Goal: Task Accomplishment & Management: Complete application form

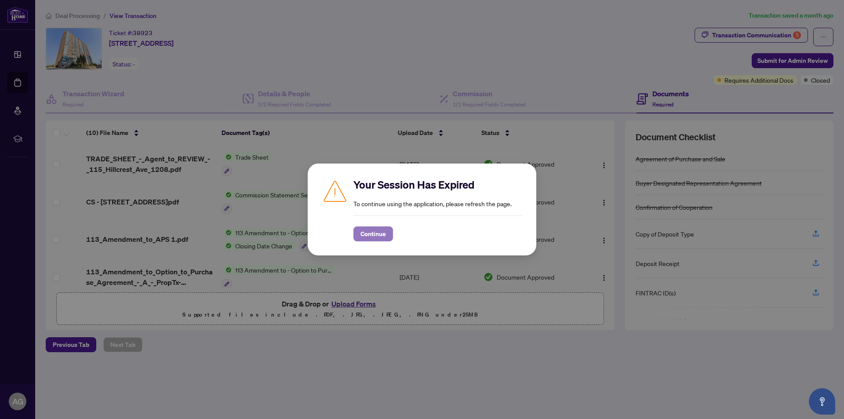
click at [366, 232] on span "Continue" at bounding box center [372, 234] width 25 height 14
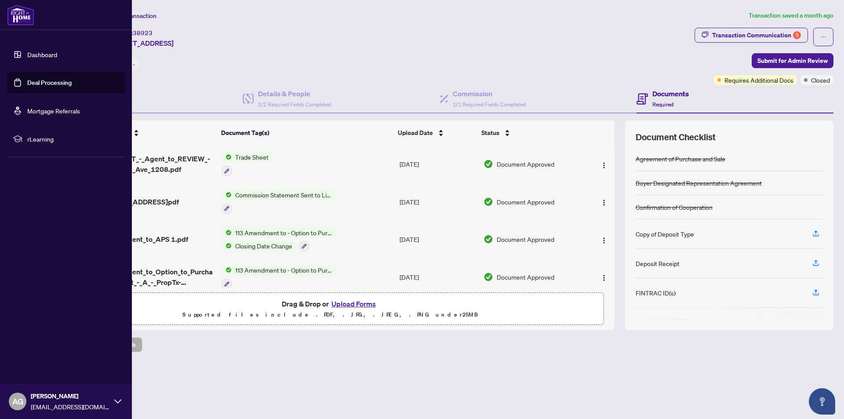
click at [13, 254] on div "Dashboard Deal Processing Mortgage Referrals rLearning AG [PERSON_NAME] [PERSON…" at bounding box center [66, 209] width 132 height 419
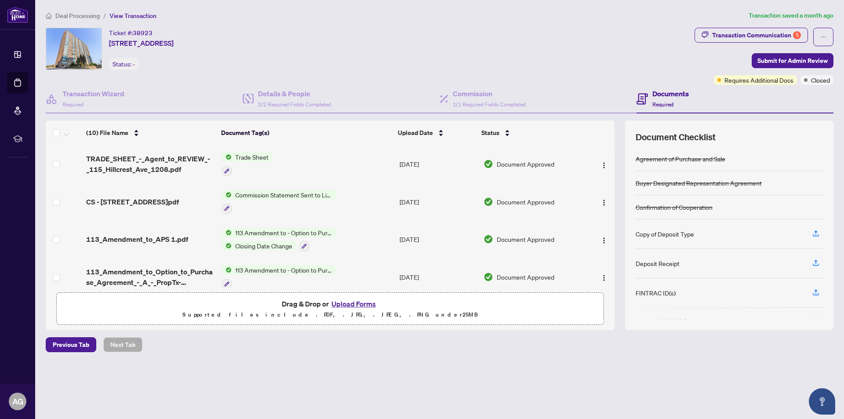
drag, startPoint x: 213, startPoint y: 114, endPoint x: 190, endPoint y: 148, distance: 40.2
click at [194, 148] on div "Transaction Wizard Required Details & People 2/2 Required Fields Completed Comm…" at bounding box center [440, 207] width 788 height 245
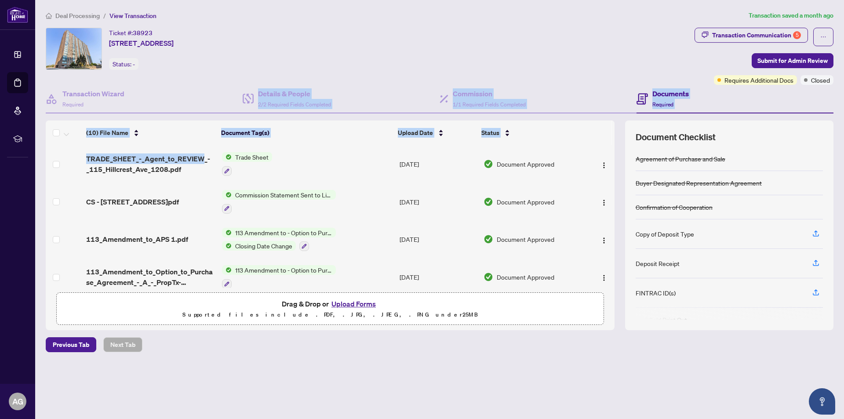
drag, startPoint x: 214, startPoint y: 80, endPoint x: 207, endPoint y: 81, distance: 7.2
click at [207, 81] on div "Ticket #: 38923 [STREET_ADDRESS] Status: -" at bounding box center [368, 56] width 649 height 57
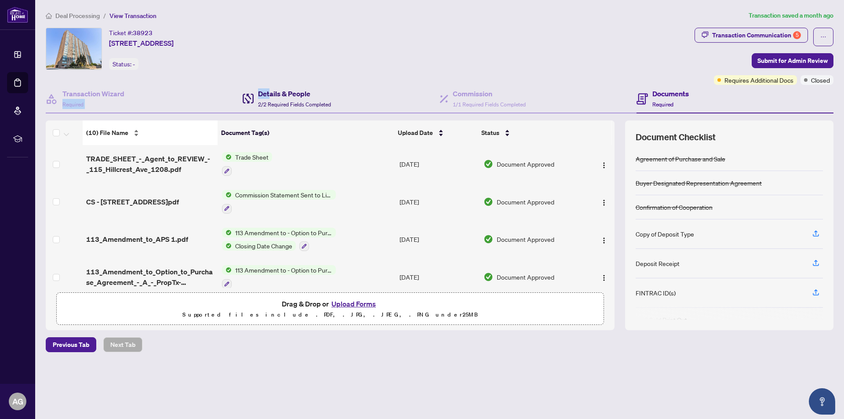
drag, startPoint x: 258, startPoint y: 97, endPoint x: 177, endPoint y: 127, distance: 86.9
drag, startPoint x: 178, startPoint y: 123, endPoint x: 171, endPoint y: 129, distance: 9.0
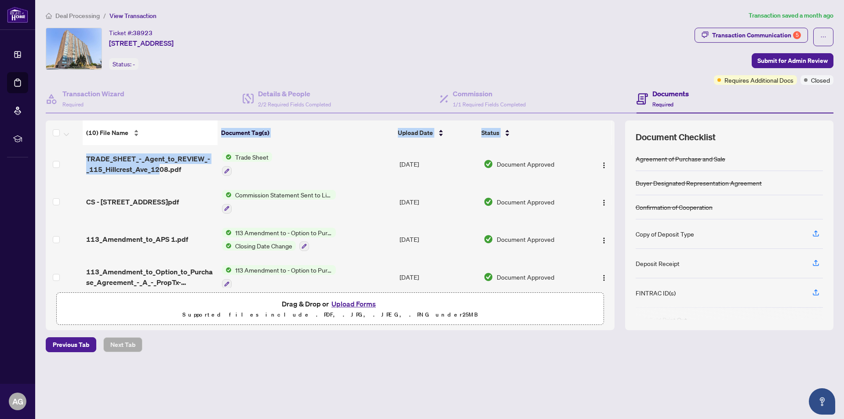
drag, startPoint x: 154, startPoint y: 152, endPoint x: 135, endPoint y: 138, distance: 23.2
click at [135, 139] on div "(10) File Name Document Tag(s) Upload Date Status TRADE_SHEET_-_Agent_to_REVIEW…" at bounding box center [330, 203] width 569 height 167
drag, startPoint x: 126, startPoint y: 155, endPoint x: 131, endPoint y: 151, distance: 6.6
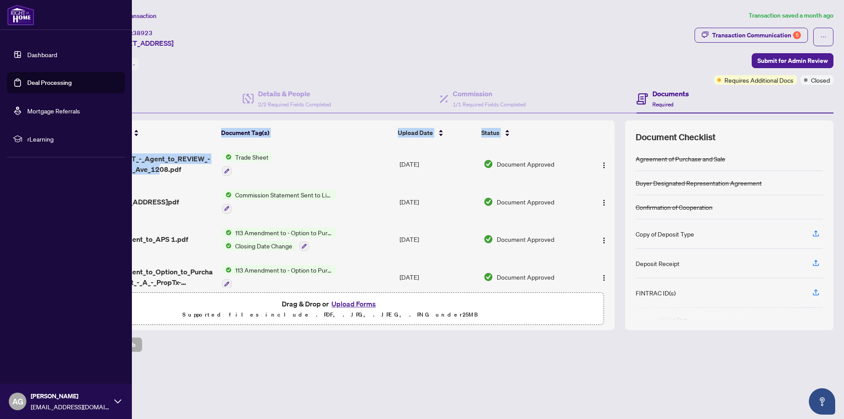
click at [27, 51] on link "Dashboard" at bounding box center [42, 55] width 30 height 8
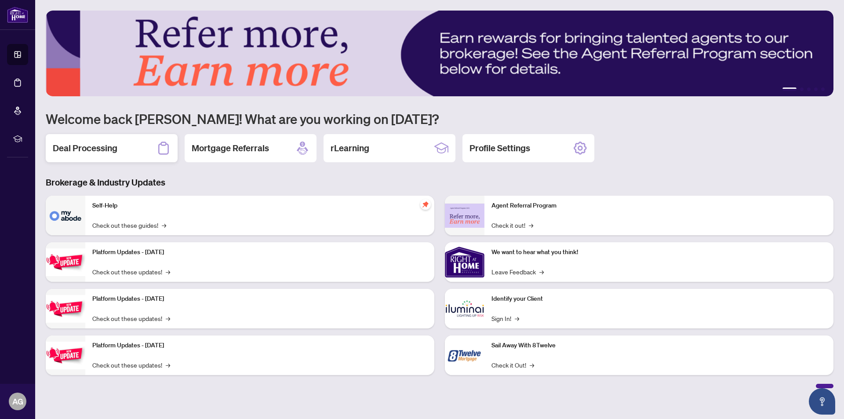
click at [75, 143] on h2 "Deal Processing" at bounding box center [85, 148] width 65 height 12
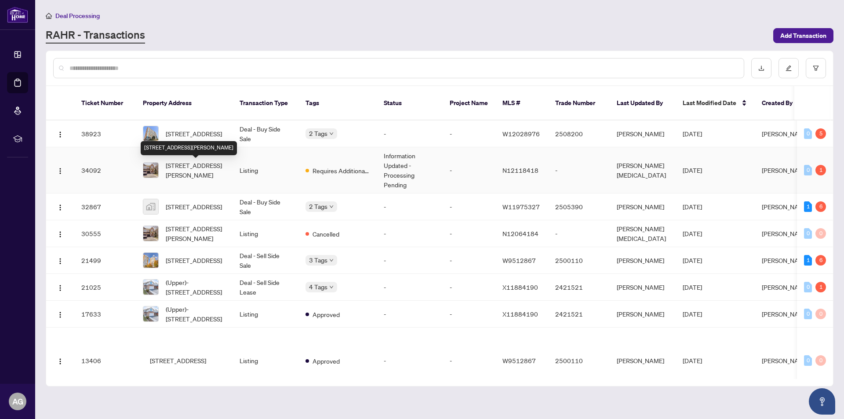
click at [200, 176] on span "[STREET_ADDRESS][PERSON_NAME]" at bounding box center [196, 169] width 60 height 19
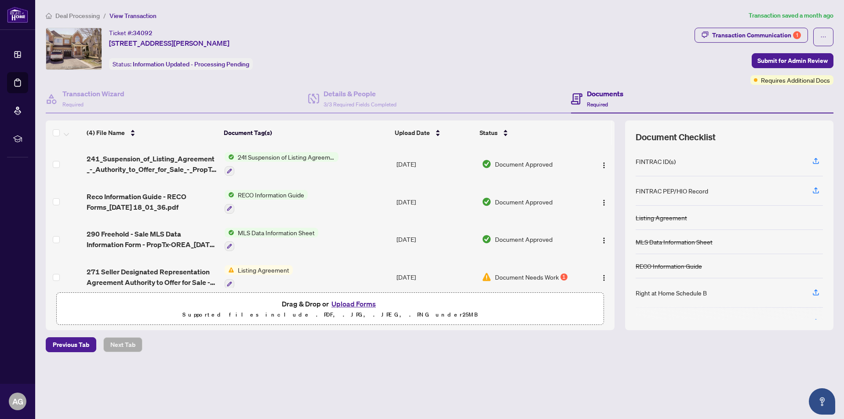
click at [465, 305] on div "Drag & Drop or Upload Forms Supported files include .PDF, .JPG, .JPEG, .PNG und…" at bounding box center [330, 309] width 536 height 22
click at [362, 304] on button "Upload Forms" at bounding box center [354, 303] width 50 height 11
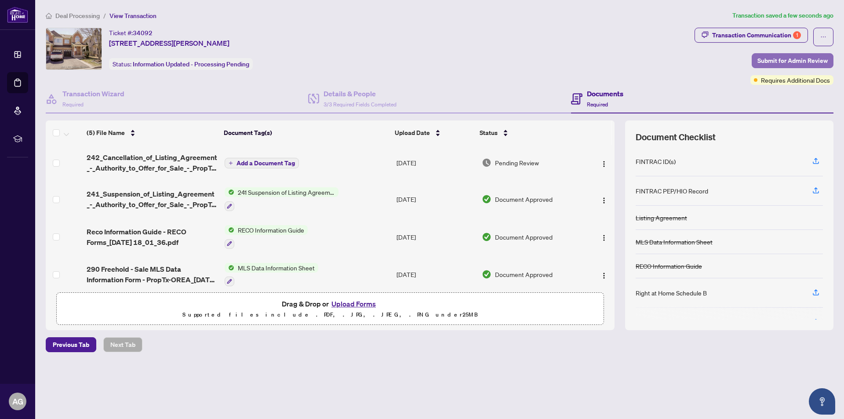
click at [795, 57] on span "Submit for Admin Review" at bounding box center [792, 61] width 70 height 14
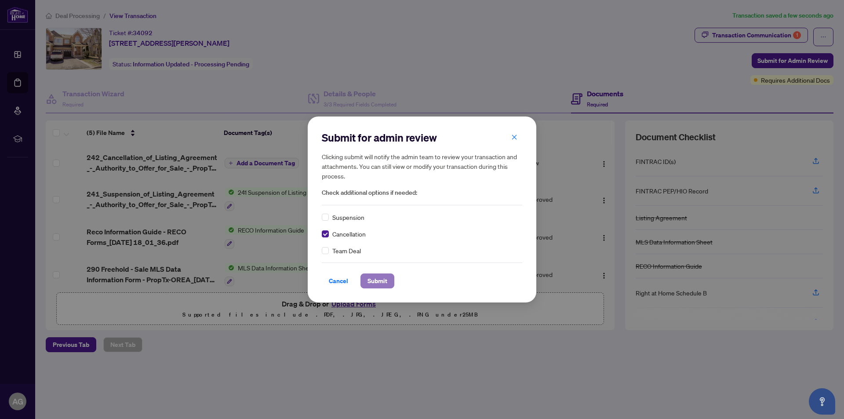
click at [370, 281] on span "Submit" at bounding box center [377, 281] width 20 height 14
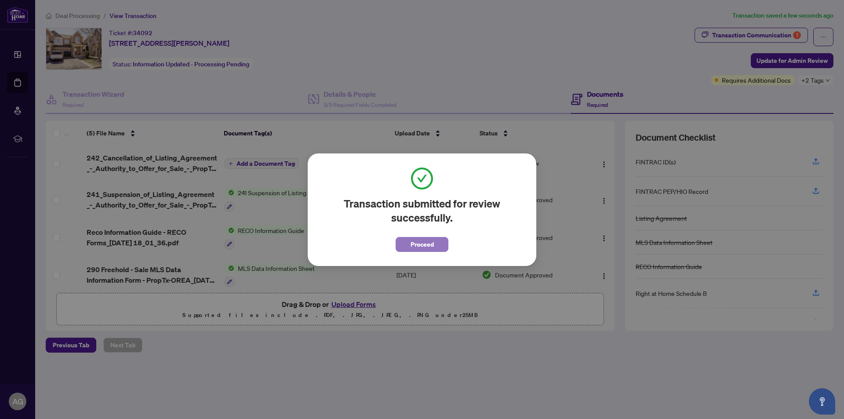
click at [426, 241] on span "Proceed" at bounding box center [421, 244] width 23 height 14
